Goal: Information Seeking & Learning: Learn about a topic

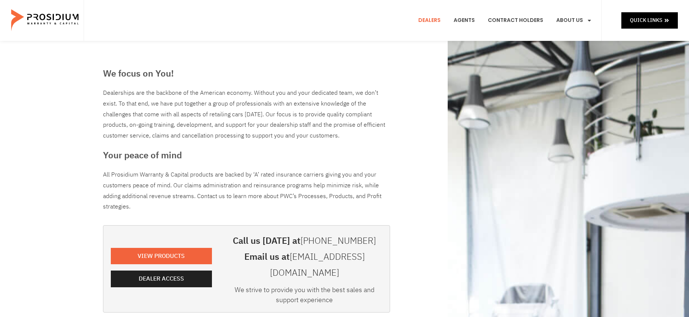
click at [140, 251] on span "View Products" at bounding box center [162, 256] width 47 height 11
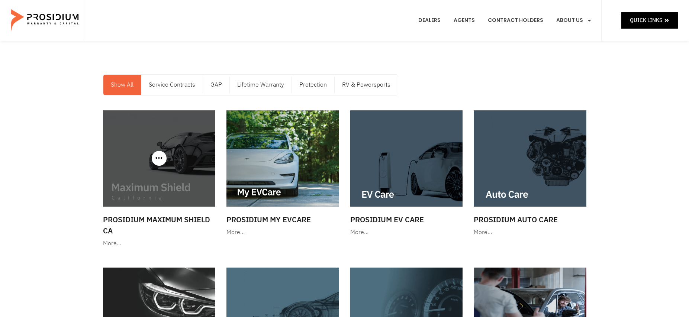
click at [142, 165] on img at bounding box center [159, 158] width 113 height 96
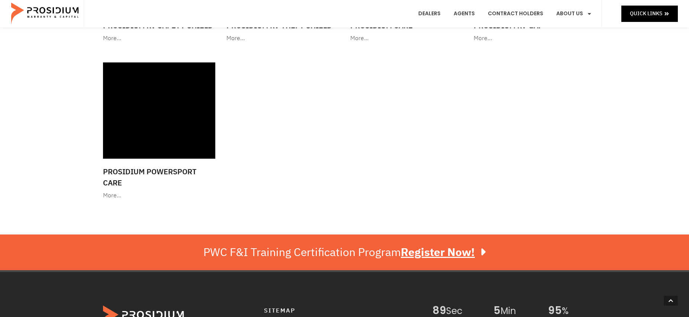
scroll to position [1115, 0]
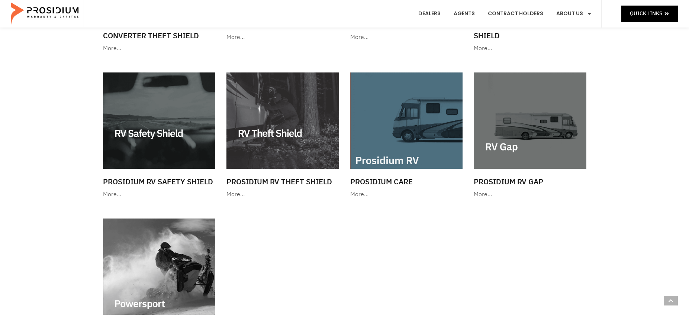
scroll to position [905, 0]
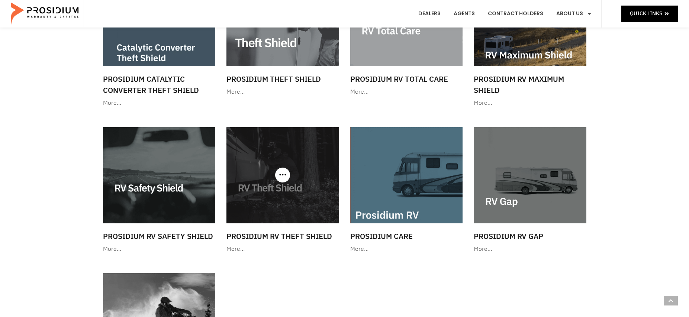
click at [294, 163] on img at bounding box center [282, 175] width 113 height 96
